Goal: Find specific page/section: Find specific page/section

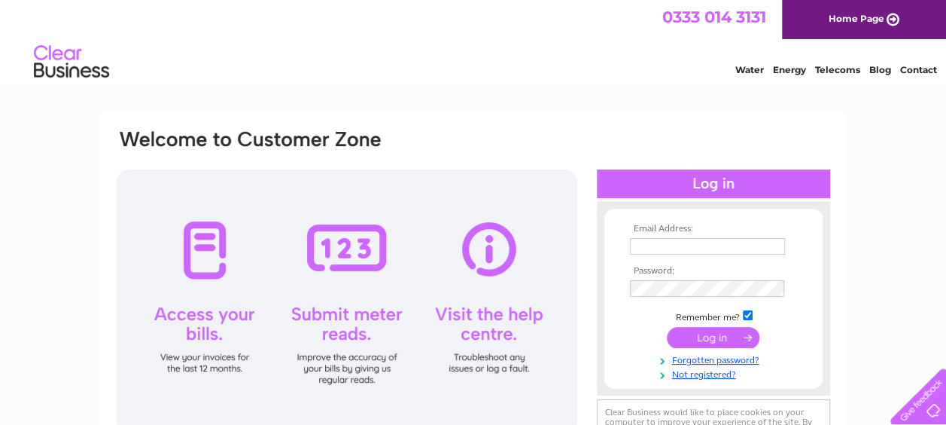
type input "stevefoxy1912@gmail.com"
click at [655, 333] on input "submit" at bounding box center [713, 337] width 93 height 21
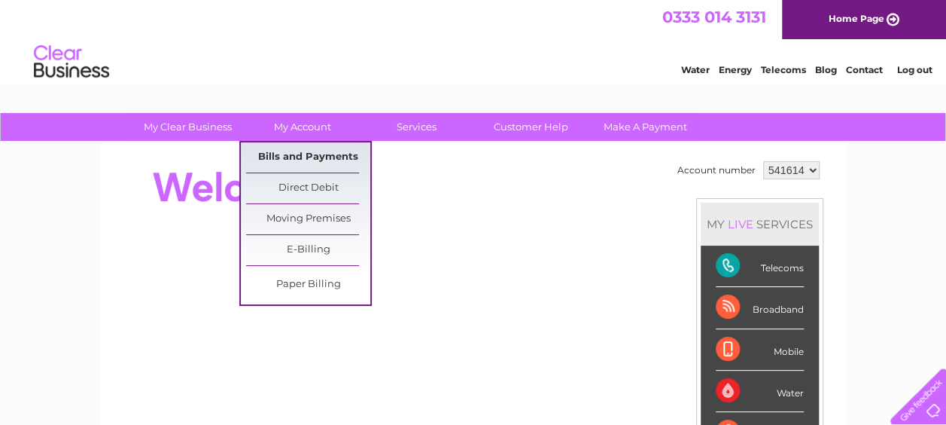
click at [304, 151] on link "Bills and Payments" at bounding box center [308, 157] width 124 height 30
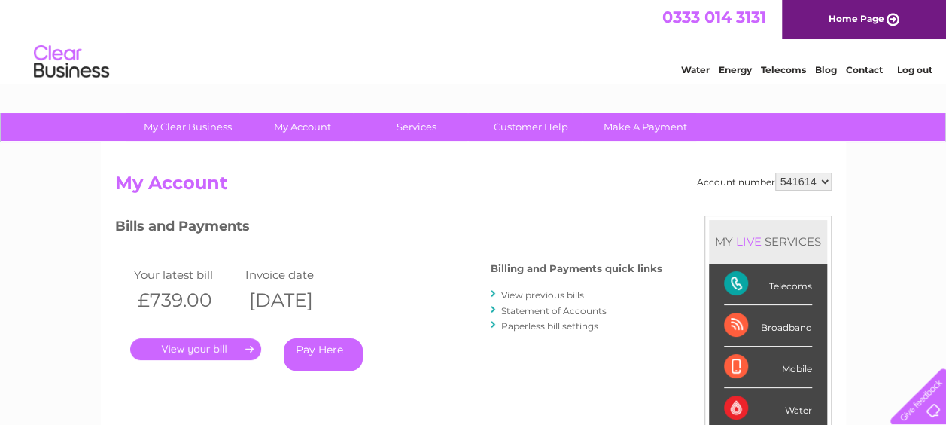
click at [230, 351] on link "." at bounding box center [195, 349] width 131 height 22
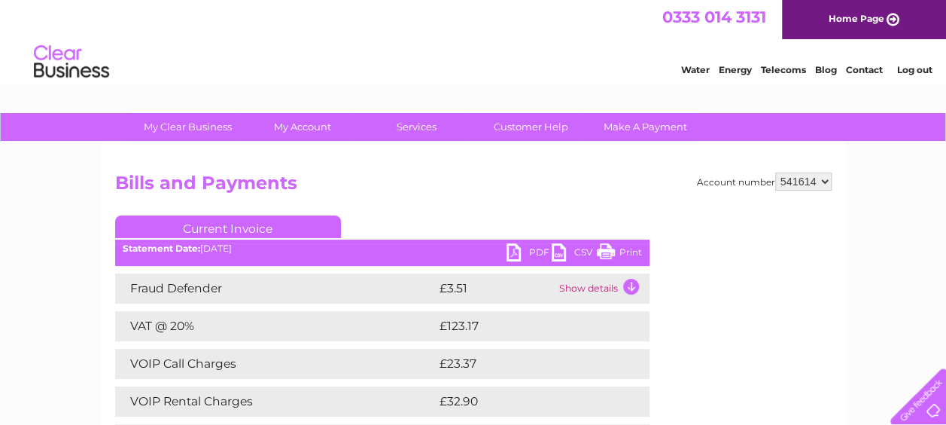
click at [859, 71] on link "Contact" at bounding box center [864, 69] width 37 height 11
